Goal: Information Seeking & Learning: Find specific fact

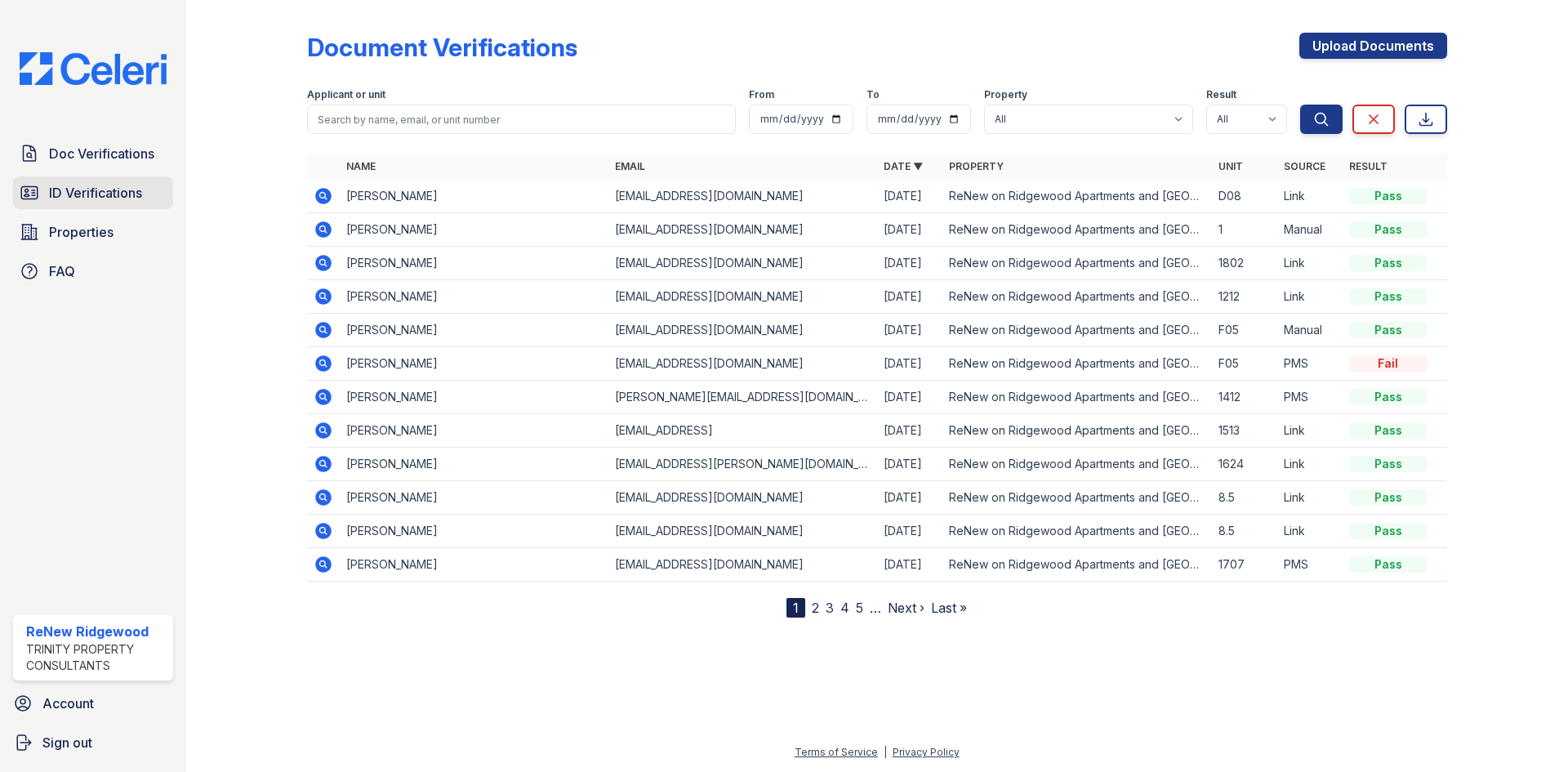
click at [108, 191] on span "ID Verifications" at bounding box center [95, 193] width 93 height 20
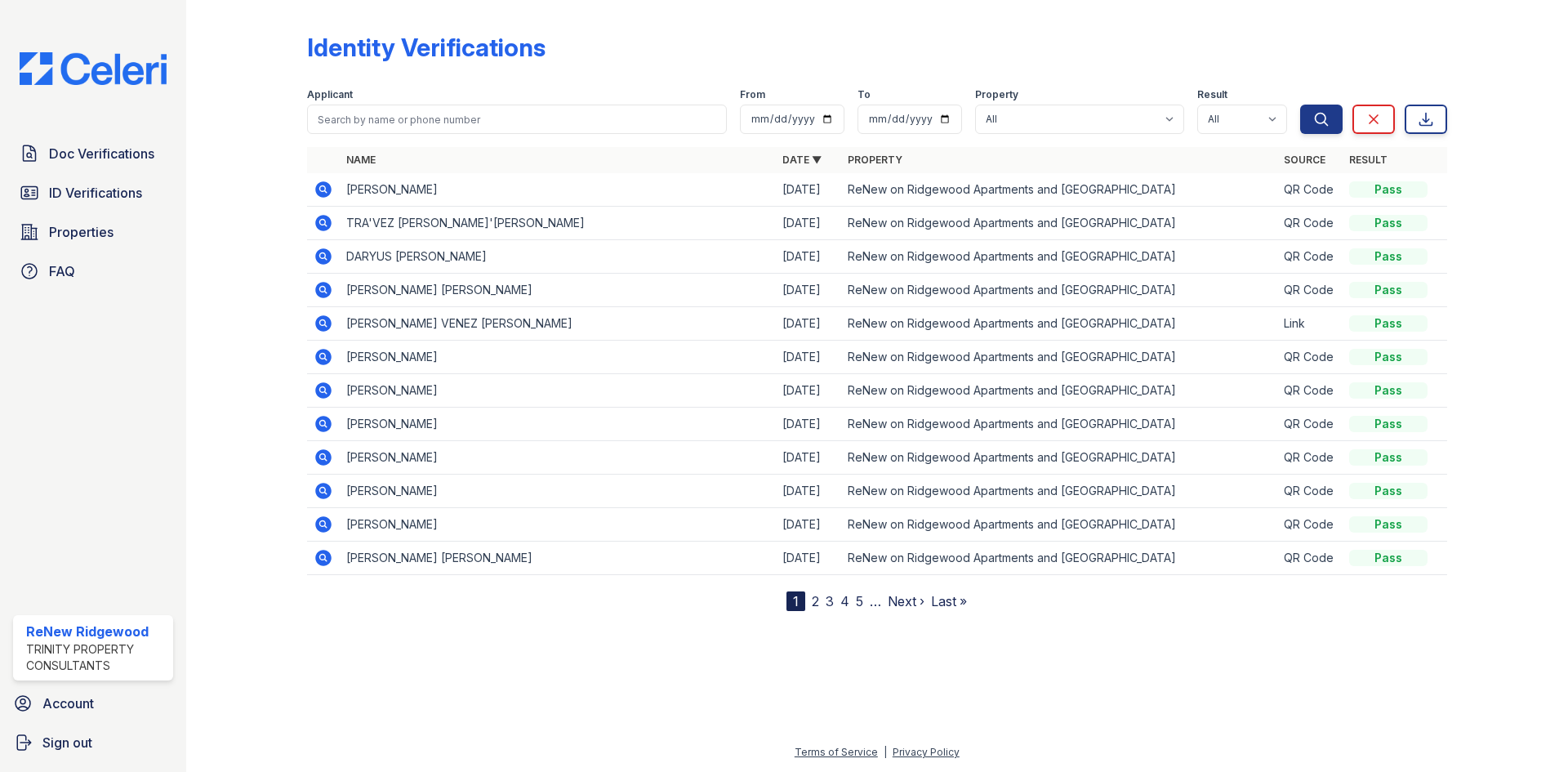
click at [331, 187] on icon at bounding box center [323, 190] width 16 height 16
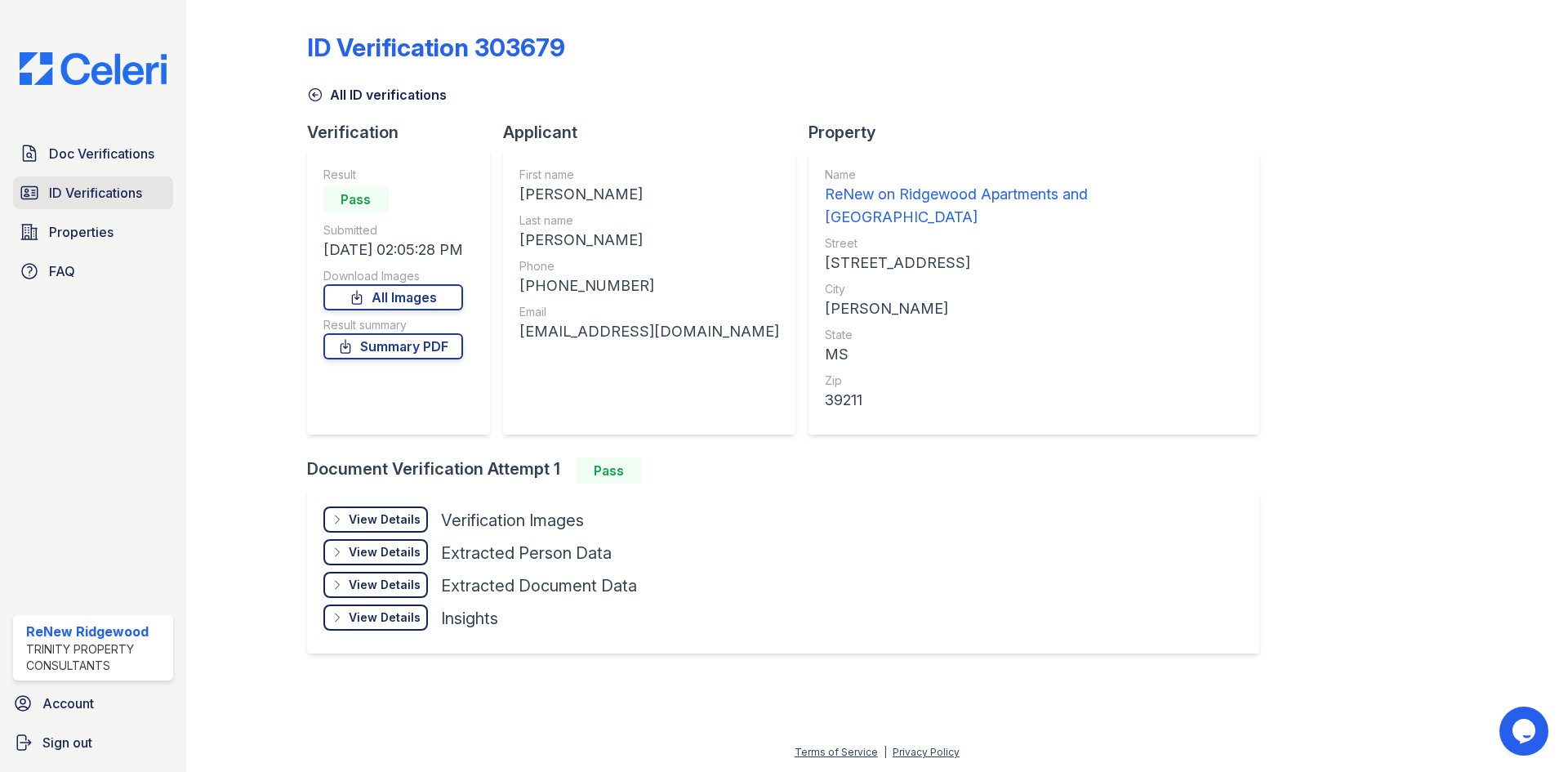
click at [93, 191] on span "ID Verifications" at bounding box center [95, 193] width 93 height 20
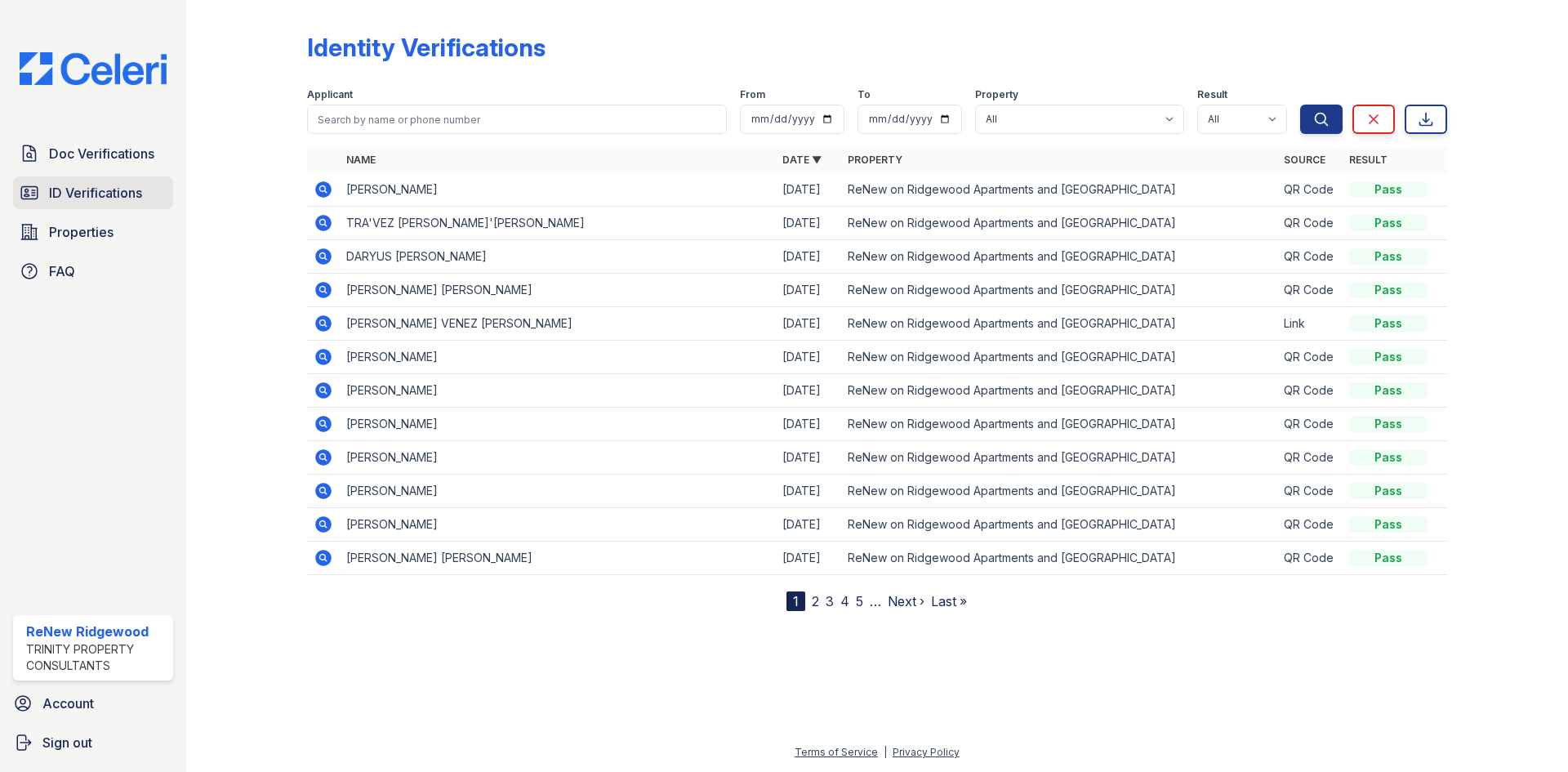
click at [106, 192] on span "ID Verifications" at bounding box center [95, 193] width 93 height 20
click at [107, 193] on span "ID Verifications" at bounding box center [95, 193] width 93 height 20
click at [133, 196] on span "ID Verifications" at bounding box center [95, 193] width 93 height 20
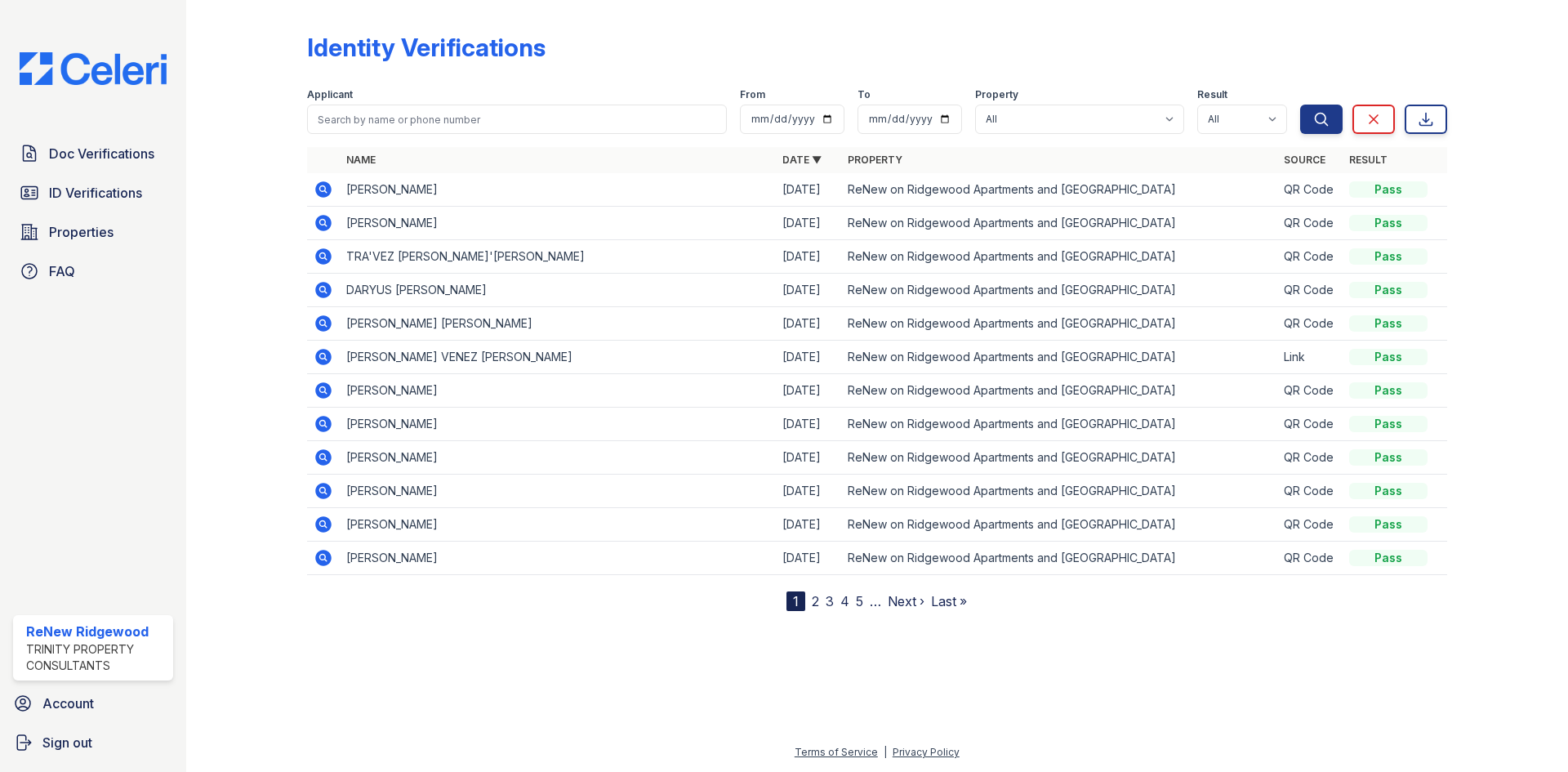
click at [330, 221] on icon at bounding box center [323, 223] width 16 height 16
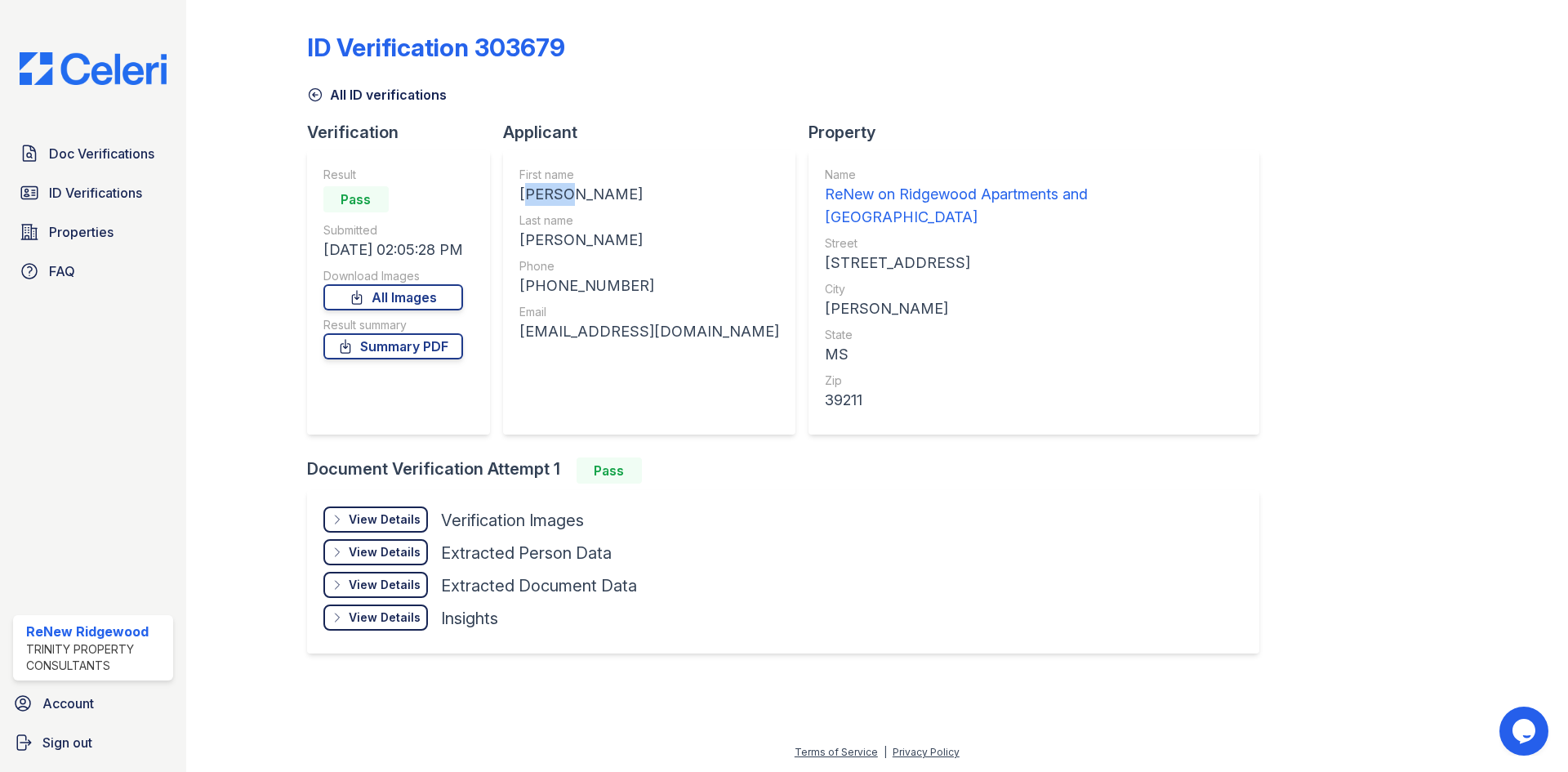
drag, startPoint x: 526, startPoint y: 195, endPoint x: 571, endPoint y: 200, distance: 45.3
click at [571, 200] on div "[PERSON_NAME]" at bounding box center [650, 195] width 260 height 23
copy div "SASHA"
click at [559, 234] on div "[PERSON_NAME]" at bounding box center [650, 240] width 260 height 23
click at [559, 243] on div "[PERSON_NAME]" at bounding box center [650, 240] width 260 height 23
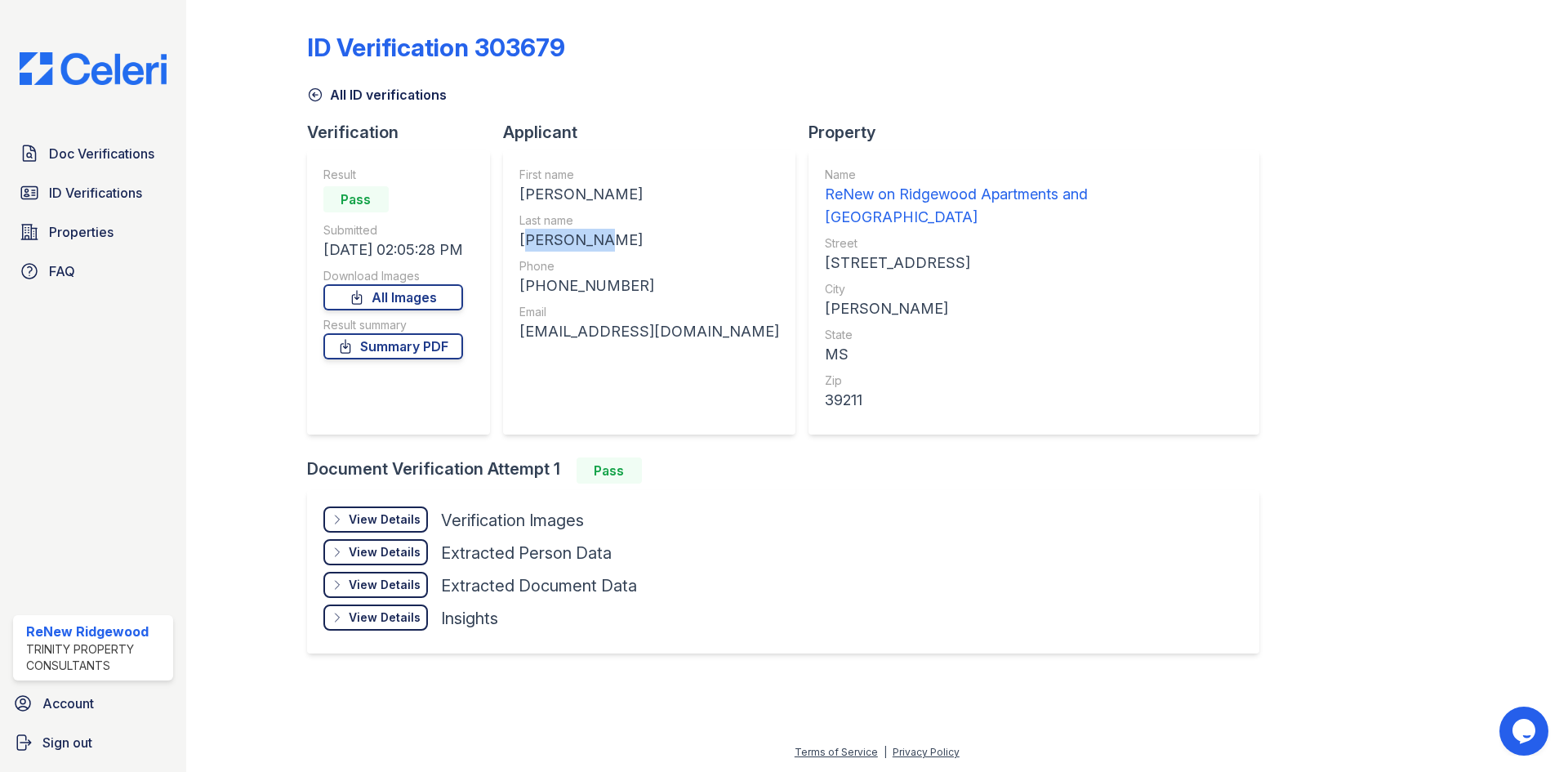
click at [559, 243] on div "[PERSON_NAME]" at bounding box center [650, 240] width 260 height 23
copy div "[PERSON_NAME]"
click at [590, 288] on div "[PHONE_NUMBER]" at bounding box center [650, 286] width 260 height 23
copy div "16017154620"
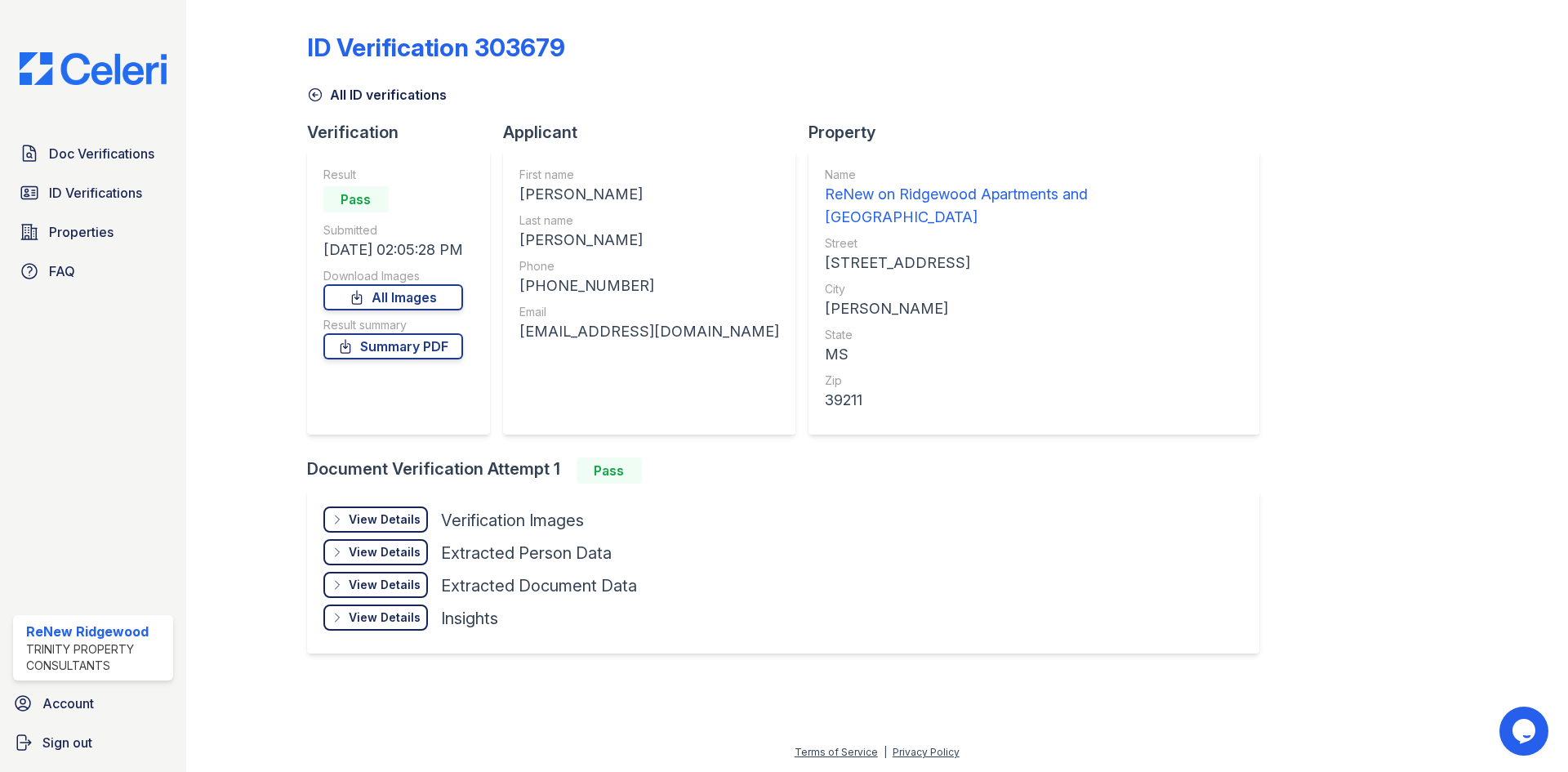
click at [570, 332] on div "[EMAIL_ADDRESS][DOMAIN_NAME]" at bounding box center [650, 332] width 260 height 23
copy div "[EMAIL_ADDRESS][DOMAIN_NAME]"
